Goal: Task Accomplishment & Management: Use online tool/utility

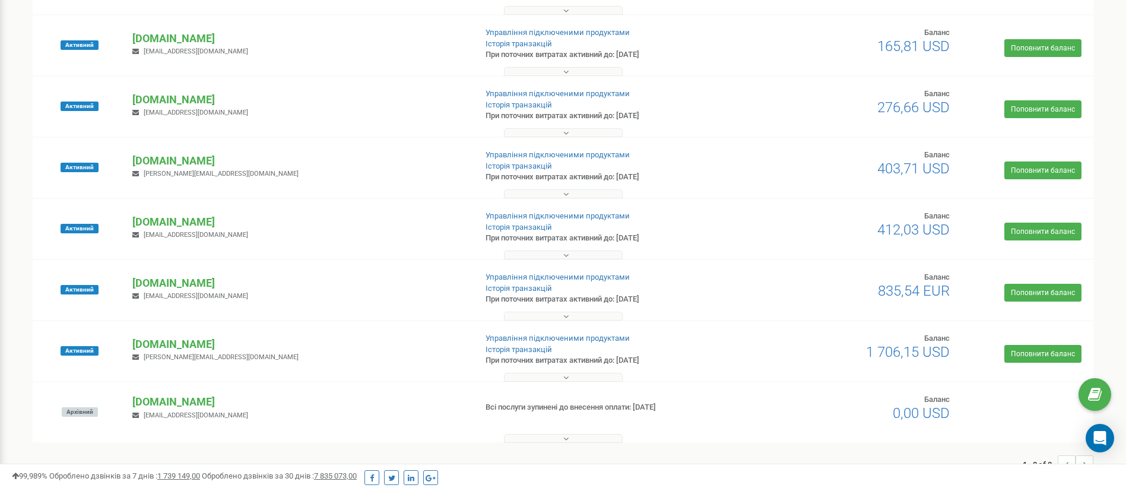
scroll to position [178, 0]
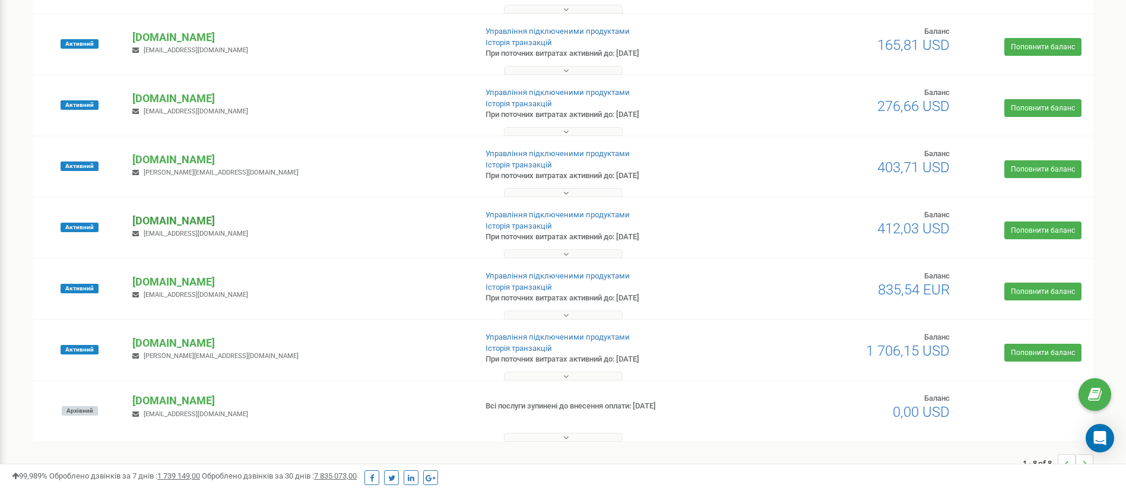
click at [158, 222] on p "[DOMAIN_NAME]" at bounding box center [298, 220] width 333 height 15
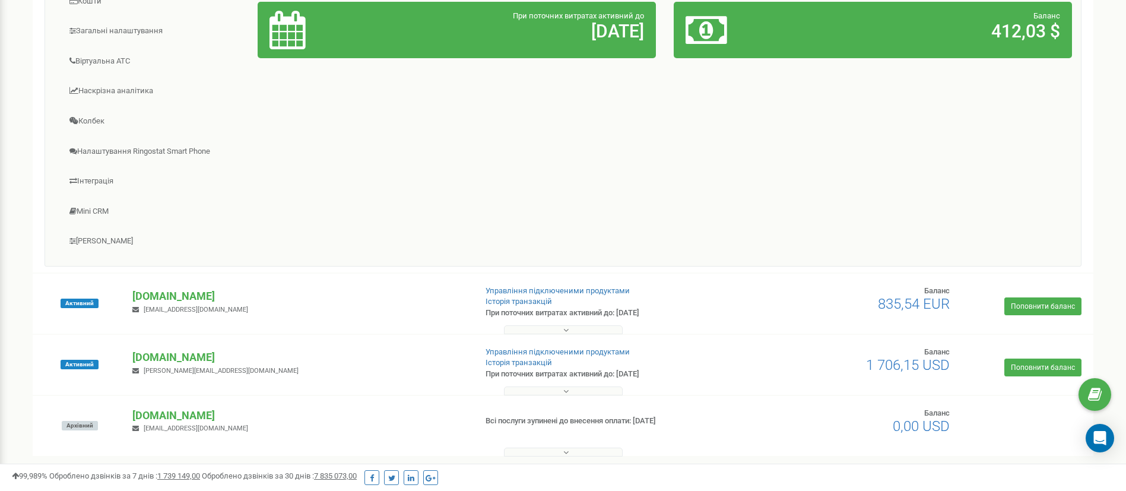
scroll to position [580, 0]
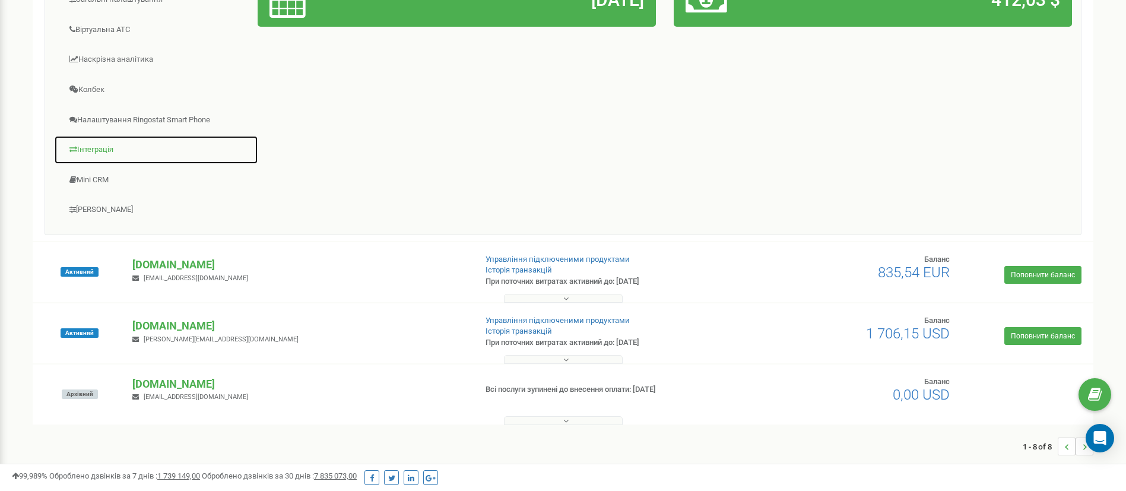
click at [99, 150] on link "Інтеграція" at bounding box center [156, 149] width 204 height 29
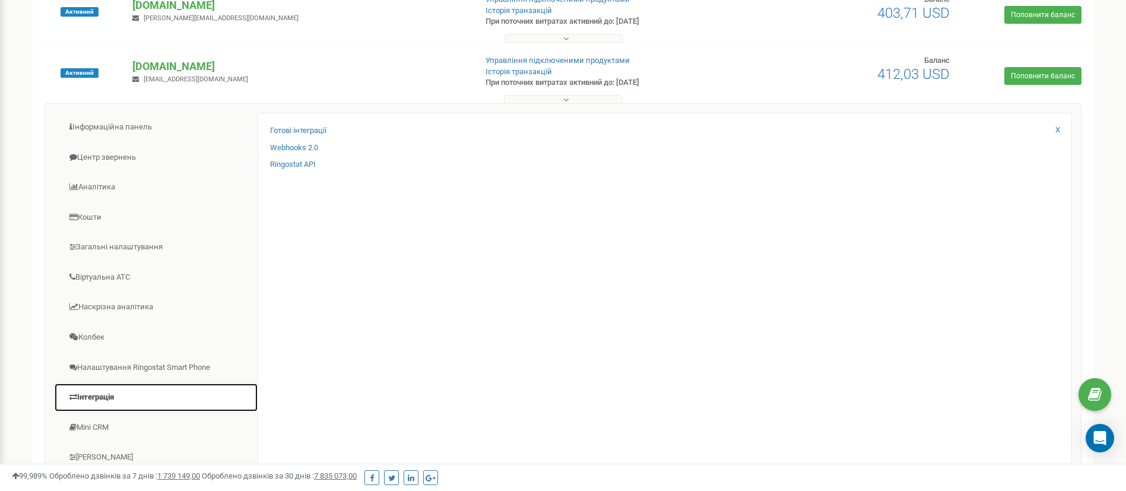
scroll to position [135, 0]
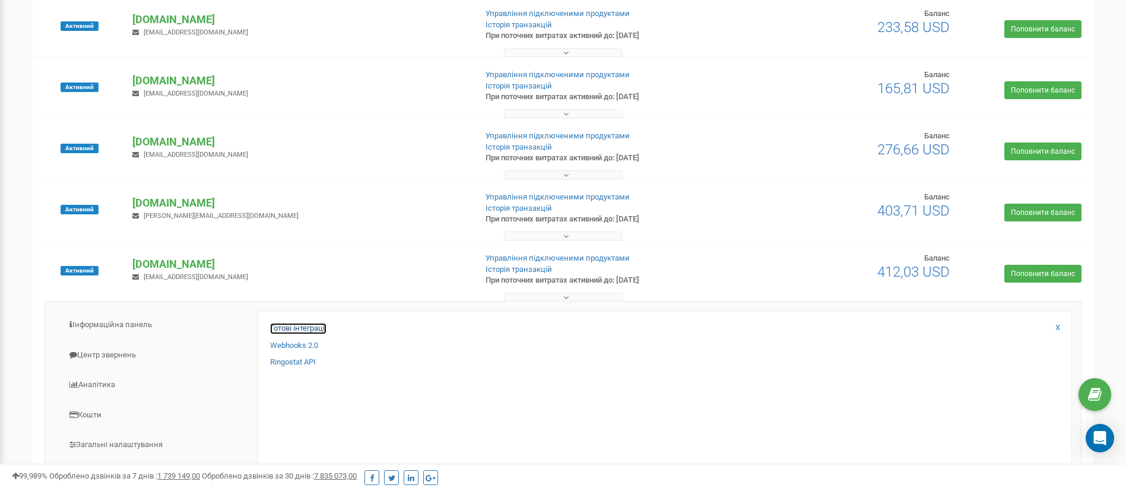
click at [305, 330] on link "Готові інтеграції" at bounding box center [298, 328] width 56 height 11
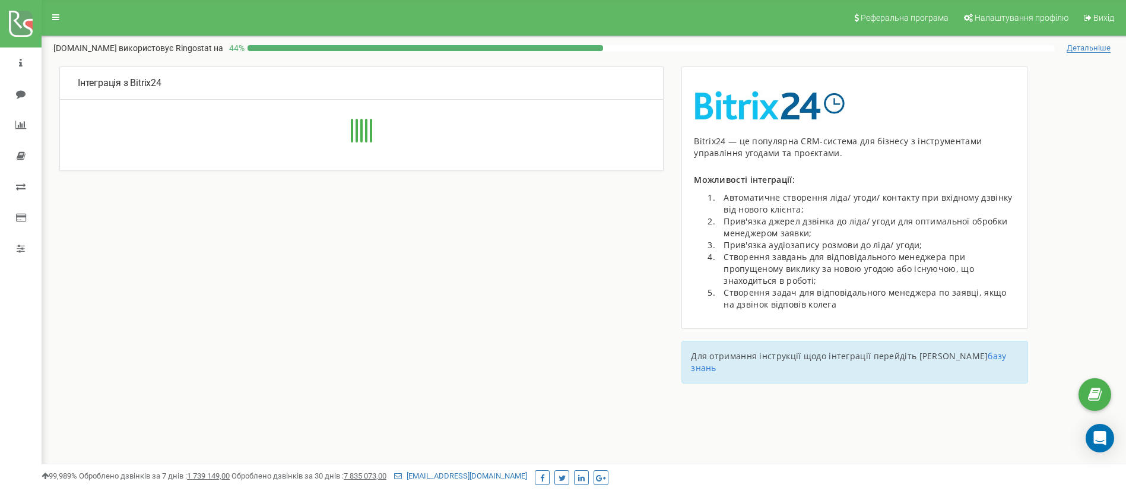
type input "[URL][DOMAIN_NAME]"
type input "1"
type input "uzhv3f3sh7u1ukds"
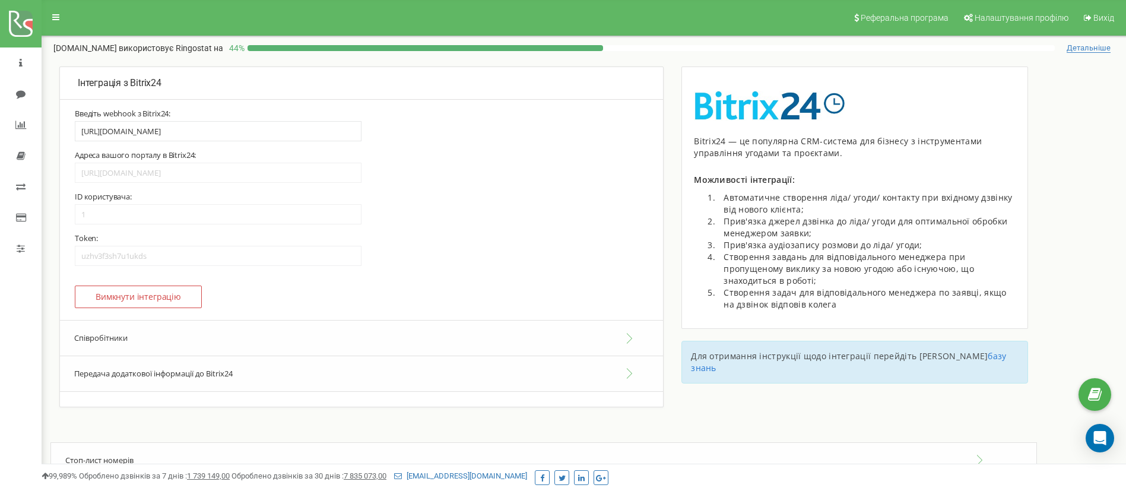
click at [189, 374] on button "Передача додаткової інформації до Bitrix24" at bounding box center [361, 374] width 603 height 36
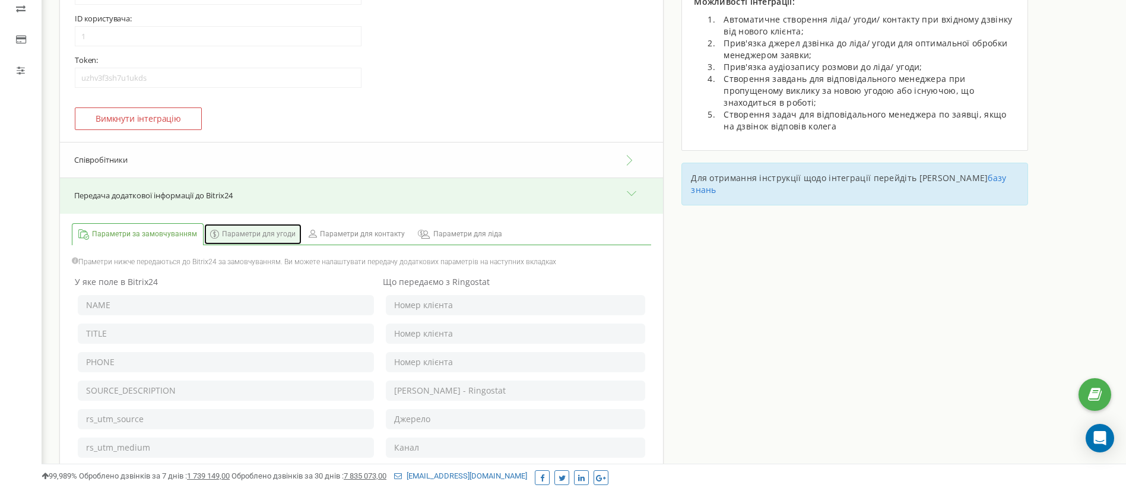
click at [262, 229] on span "Параметри для угоди" at bounding box center [259, 234] width 74 height 10
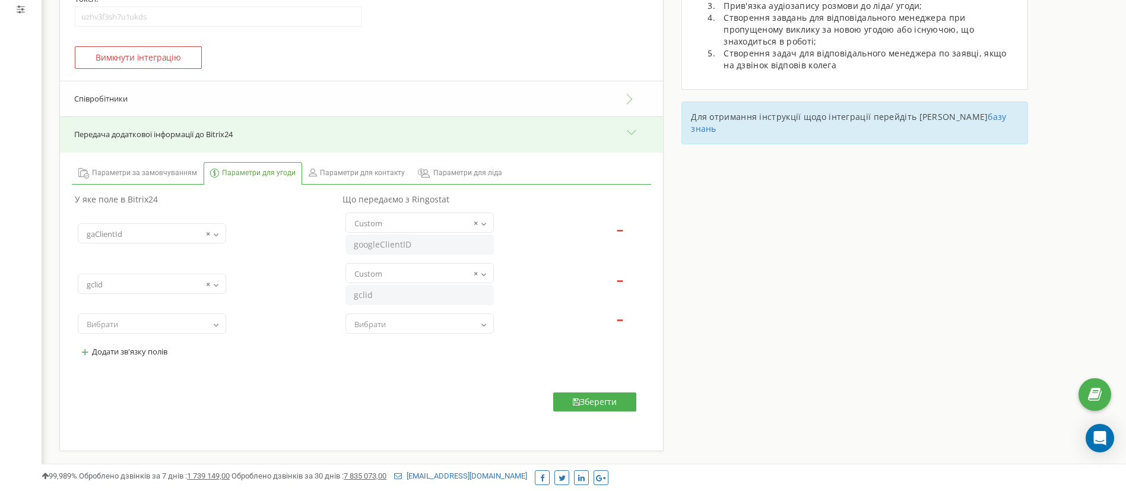
scroll to position [267, 0]
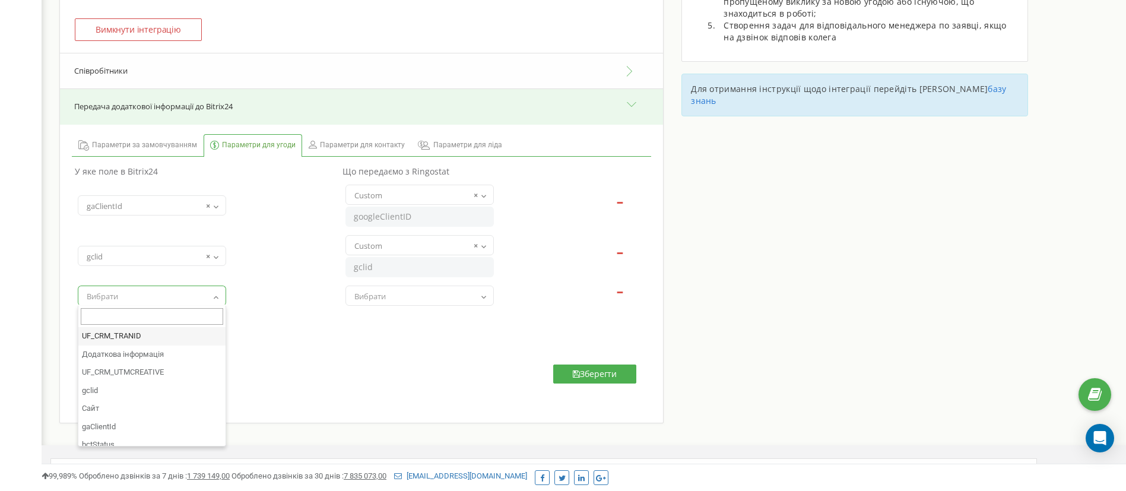
click at [120, 291] on span "Вибрати" at bounding box center [152, 296] width 140 height 17
select select "UF_CRM_1758271519"
click at [413, 299] on span "Вибрати" at bounding box center [419, 296] width 140 height 17
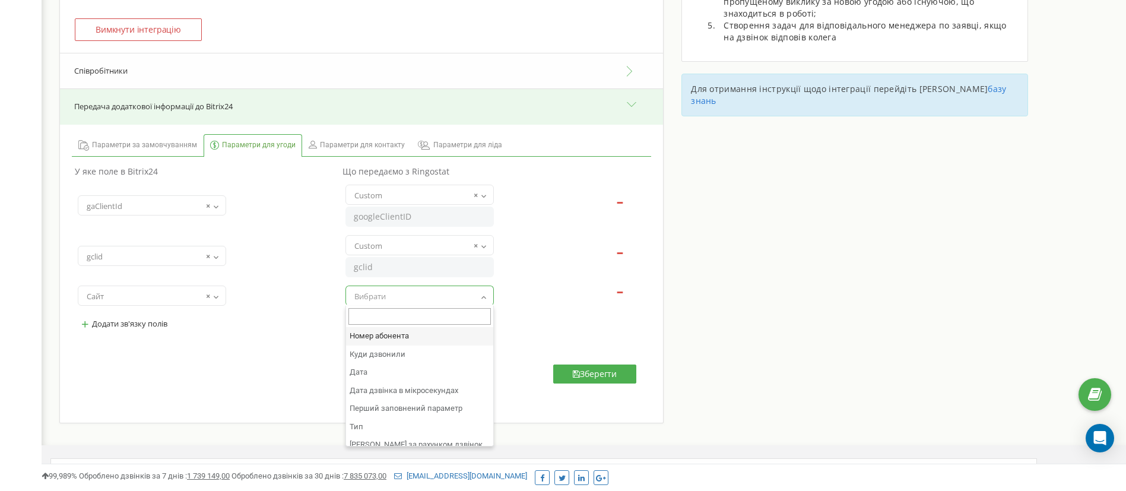
type input "g"
type input "пул"
select select "pool_name"
click at [612, 371] on button "Зберегти" at bounding box center [594, 373] width 83 height 19
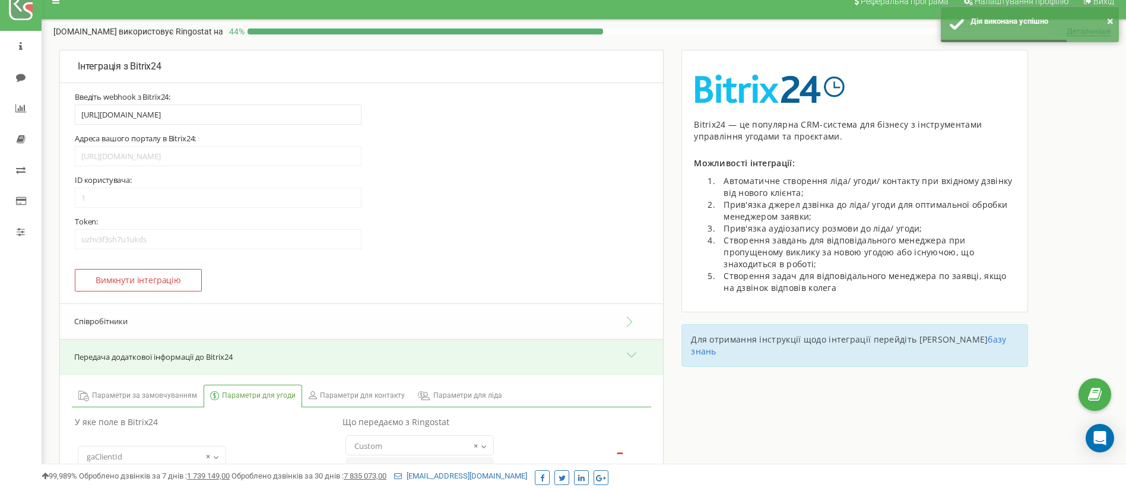
scroll to position [0, 0]
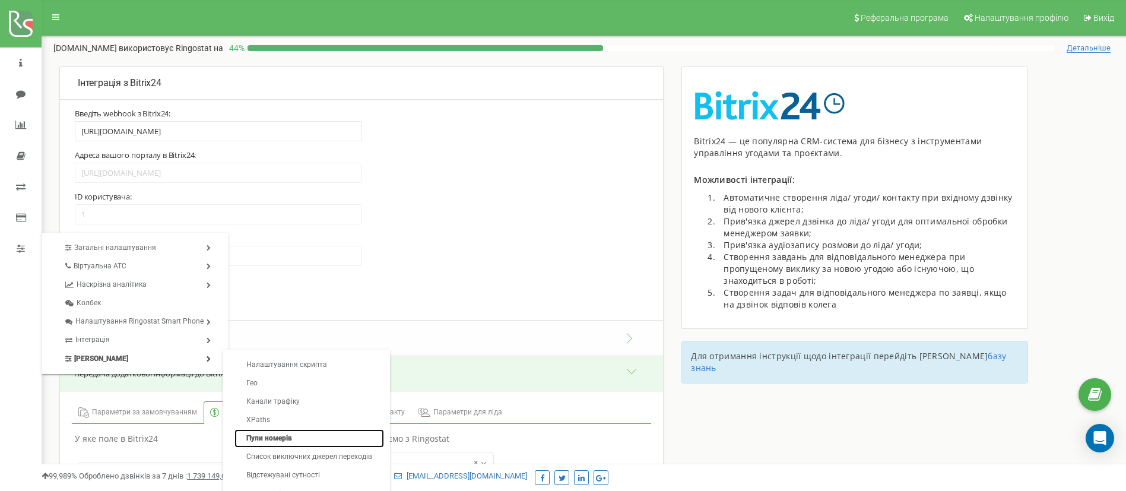
click at [276, 438] on link "Пули номерів" at bounding box center [309, 438] width 150 height 18
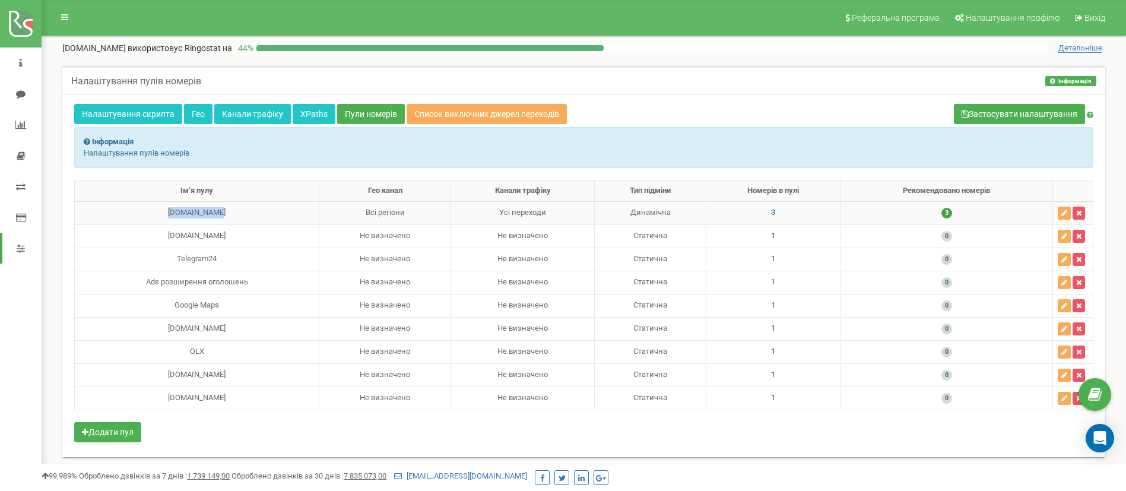
drag, startPoint x: 169, startPoint y: 212, endPoint x: 220, endPoint y: 211, distance: 50.4
click at [220, 211] on div "Dopomoga.pro" at bounding box center [197, 212] width 234 height 11
click at [208, 211] on div "Dopomoga.pro" at bounding box center [197, 212] width 234 height 11
drag, startPoint x: 221, startPoint y: 213, endPoint x: 161, endPoint y: 212, distance: 59.3
click at [161, 212] on div "Dopomoga.pro" at bounding box center [197, 212] width 234 height 11
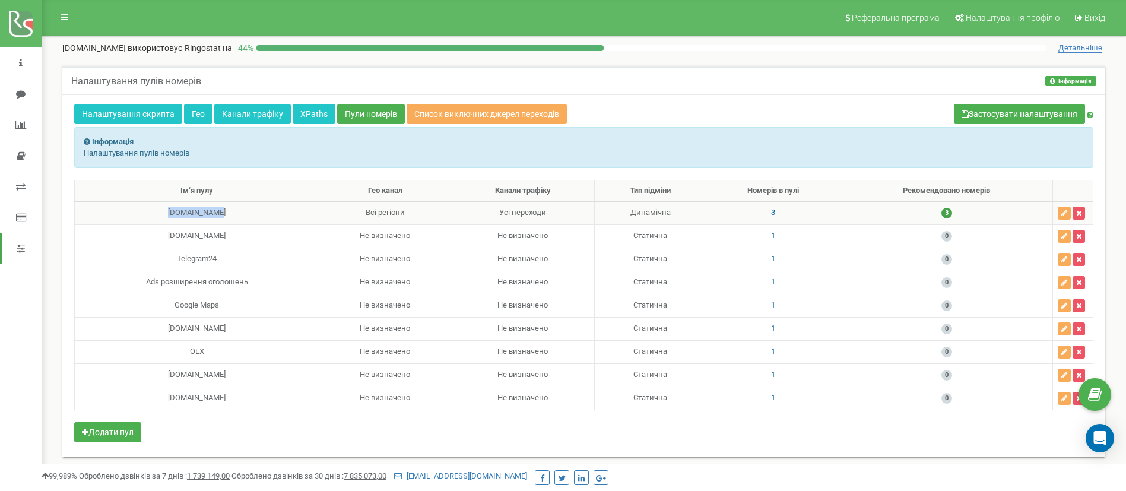
click at [192, 215] on div "Dopomoga.pro" at bounding box center [197, 212] width 234 height 11
click at [181, 212] on div "Dopomoga.pro" at bounding box center [197, 212] width 234 height 11
click at [771, 328] on span "1" at bounding box center [773, 327] width 4 height 9
copy label "380673044521"
drag, startPoint x: 660, startPoint y: 304, endPoint x: 604, endPoint y: 306, distance: 55.8
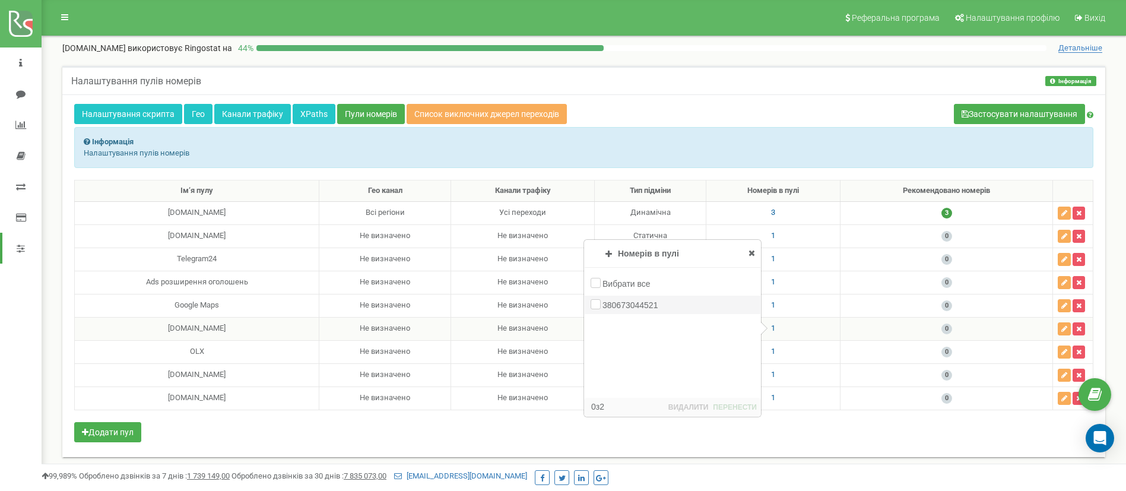
click at [604, 306] on label "380673044521" at bounding box center [631, 305] width 58 height 12
click at [613, 449] on div "Налаштування скрипта Гео Канали трафіку XPaths Пули номерів Список виключних дж…" at bounding box center [583, 275] width 1042 height 363
click at [597, 436] on div "Ім‘я пулу Гео канал Канали трафіку Тип підміни Номерів в пулі Рекомендовано ном…" at bounding box center [583, 312] width 1019 height 265
drag, startPoint x: 749, startPoint y: 253, endPoint x: 749, endPoint y: 259, distance: 6.5
click at [749, 252] on icon at bounding box center [751, 253] width 7 height 8
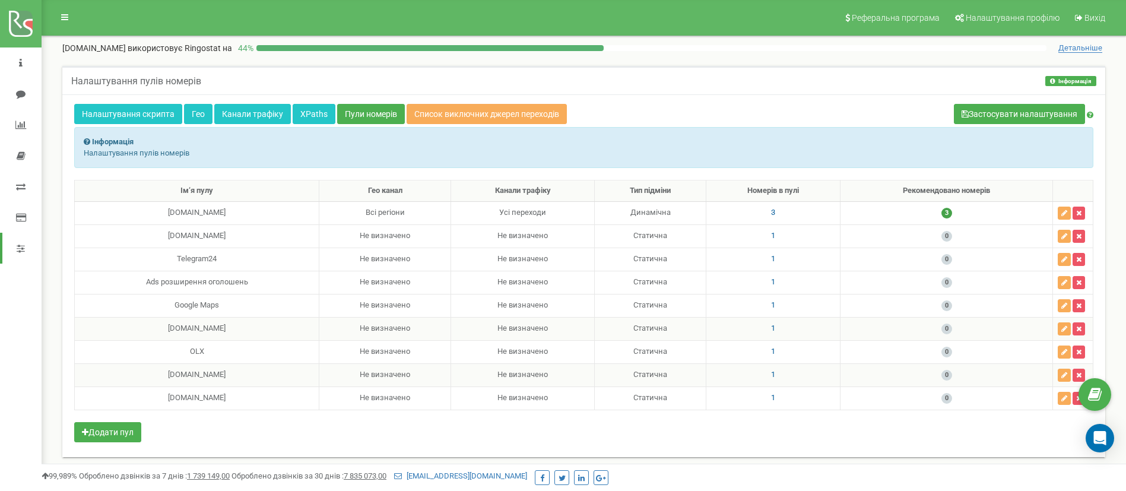
drag, startPoint x: 216, startPoint y: 377, endPoint x: 163, endPoint y: 374, distance: 52.9
click at [163, 374] on div "Propiska-ua.com" at bounding box center [197, 374] width 234 height 11
copy div "Propiska-ua.com"
click at [771, 376] on span "1" at bounding box center [773, 374] width 4 height 9
copy label "380675590864"
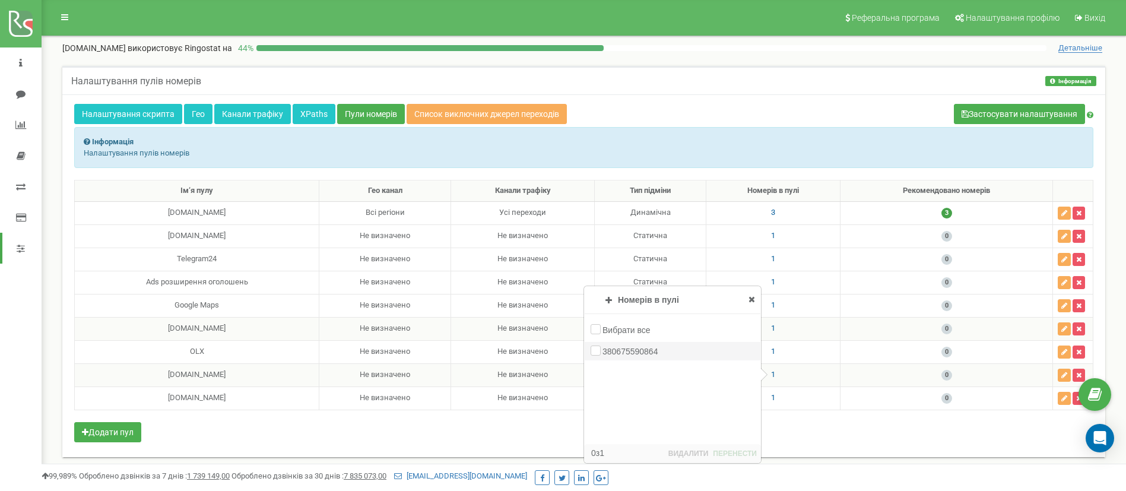
drag, startPoint x: 680, startPoint y: 350, endPoint x: 603, endPoint y: 355, distance: 77.3
click at [603, 355] on div "380675590864" at bounding box center [672, 351] width 176 height 18
drag, startPoint x: 225, startPoint y: 400, endPoint x: 160, endPoint y: 403, distance: 65.3
click at [160, 403] on div "Propiski.com" at bounding box center [197, 397] width 234 height 11
copy div "Propiski.com"
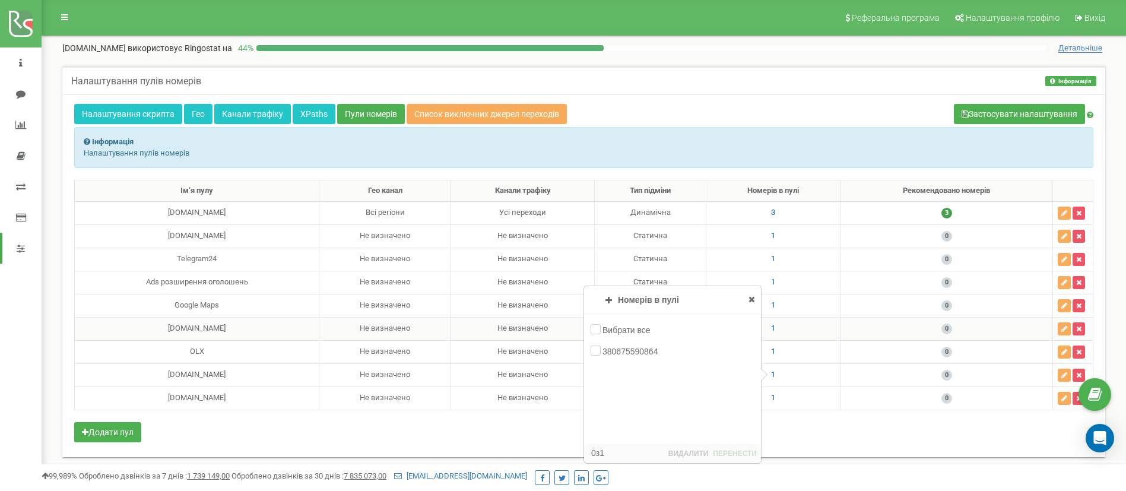
click at [819, 430] on div "Ім‘я пулу Гео канал Канали трафіку Тип підміни Номерів в пулі Рекомендовано ном…" at bounding box center [583, 312] width 1019 height 265
click at [771, 395] on span "1" at bounding box center [773, 397] width 4 height 9
drag, startPoint x: 667, startPoint y: 376, endPoint x: 603, endPoint y: 379, distance: 64.7
click at [603, 379] on div "380676416325" at bounding box center [672, 374] width 176 height 18
copy label "380676416325"
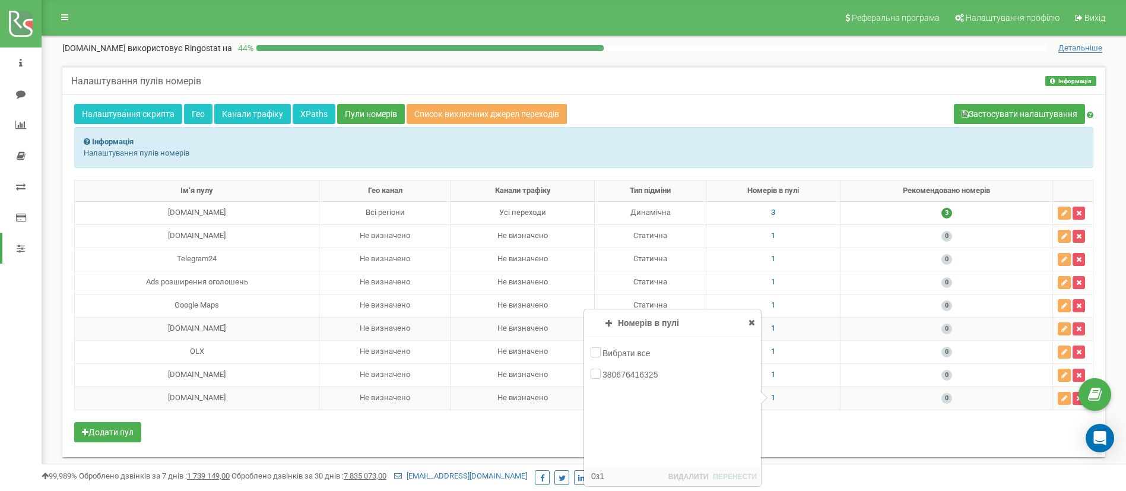
click at [754, 323] on icon at bounding box center [751, 322] width 7 height 8
click at [771, 352] on span "1" at bounding box center [773, 350] width 4 height 9
drag, startPoint x: 675, startPoint y: 329, endPoint x: 600, endPoint y: 335, distance: 75.5
click at [600, 335] on div "380673116239" at bounding box center [672, 328] width 176 height 18
copy label "380673116239"
